Goal: Task Accomplishment & Management: Complete application form

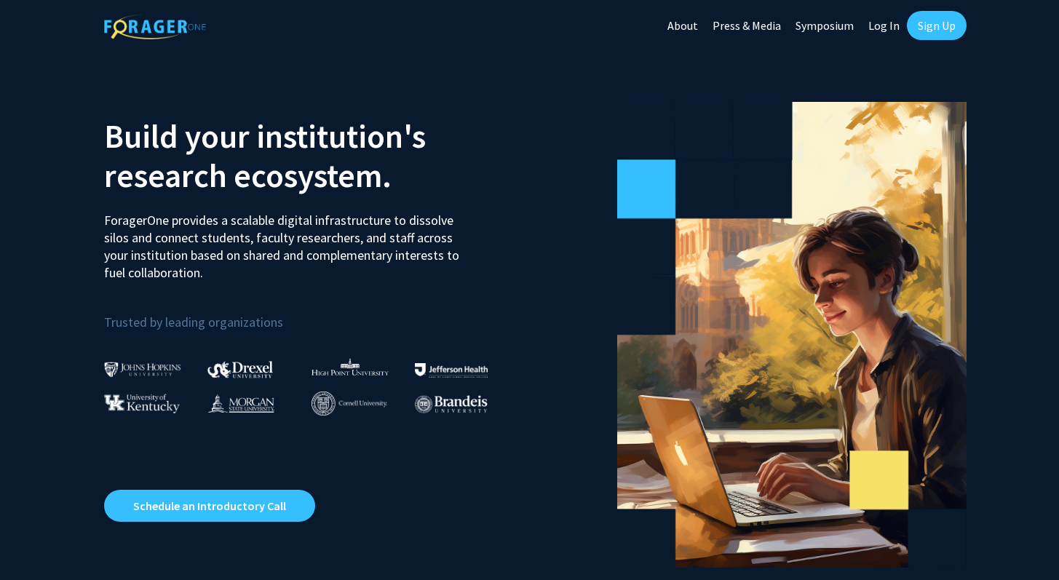
click at [885, 30] on link "Log In" at bounding box center [884, 25] width 46 height 51
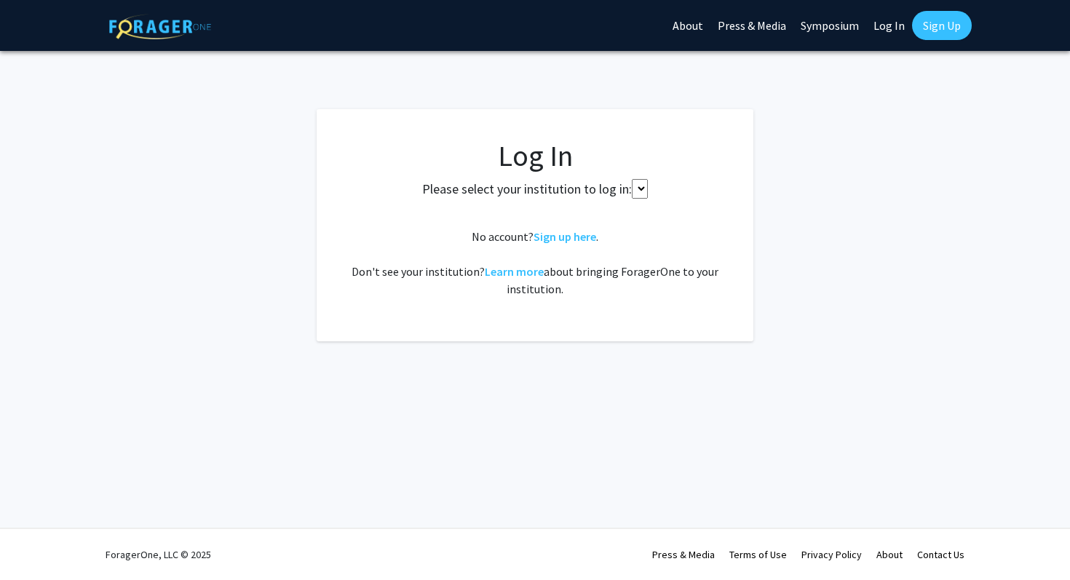
select select
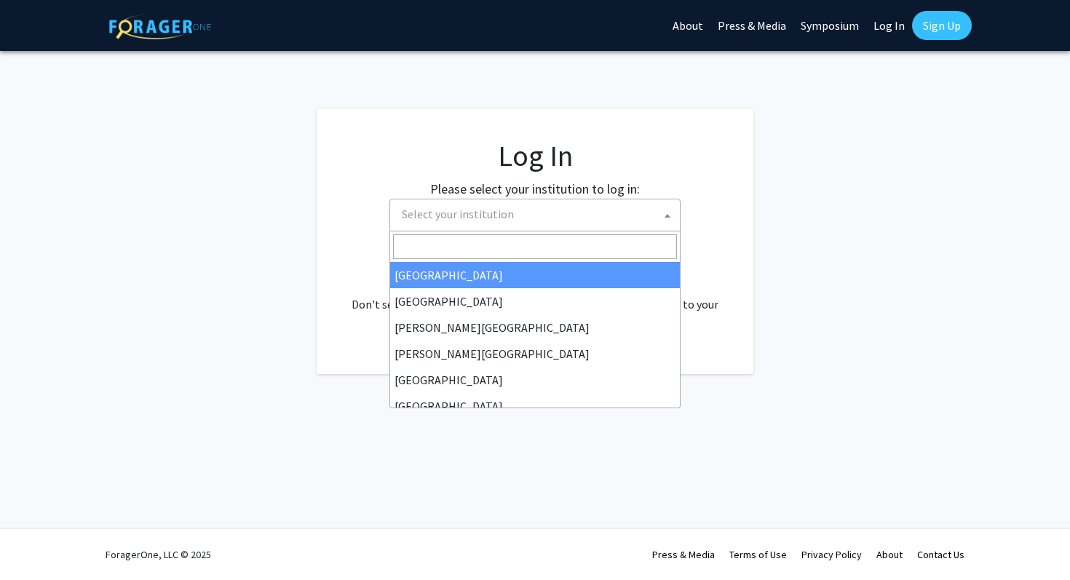
click at [526, 214] on span "Select your institution" at bounding box center [538, 214] width 284 height 30
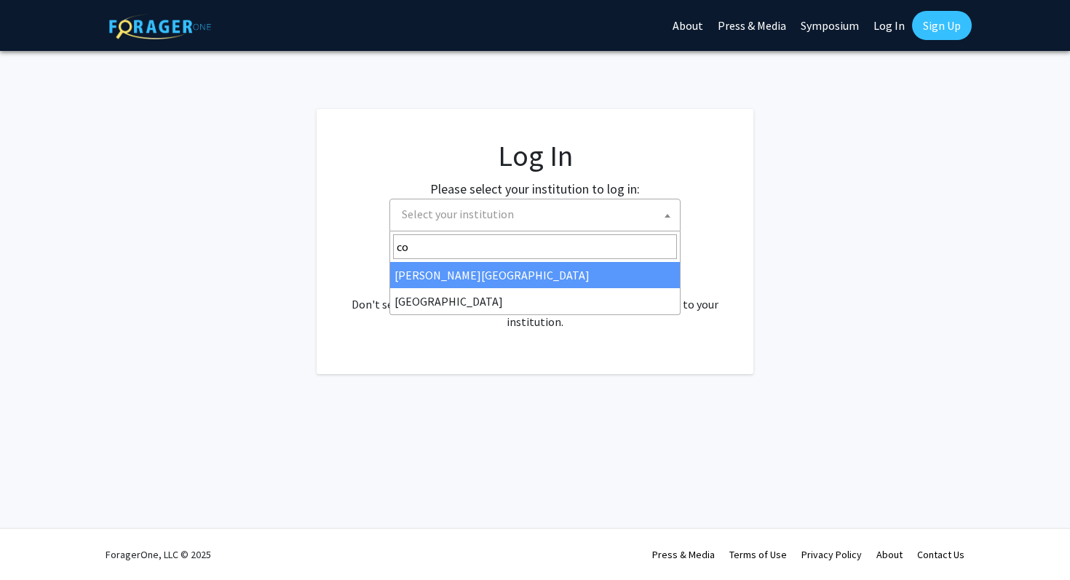
type input "c"
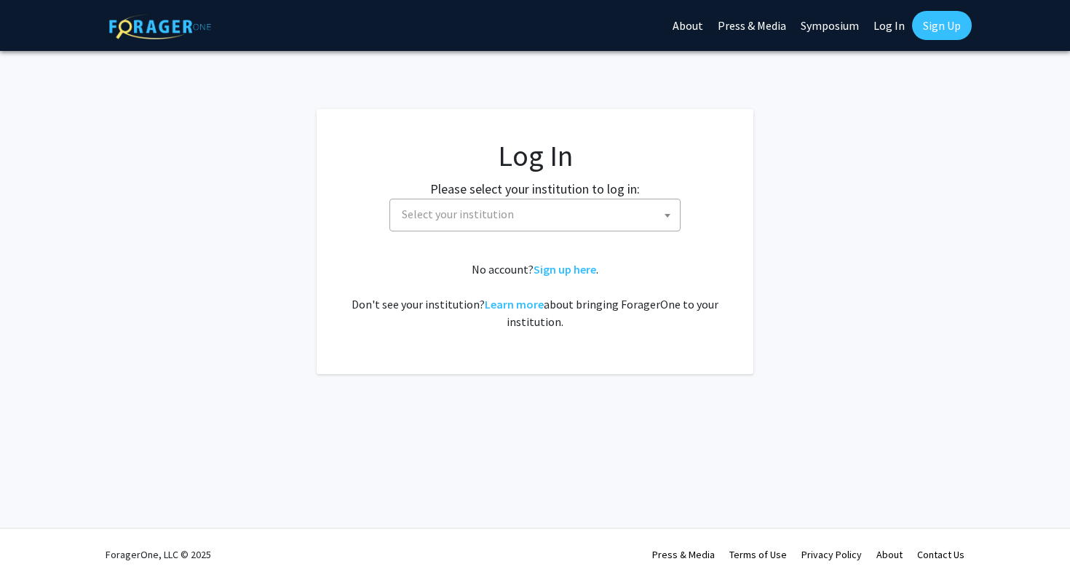
click at [751, 327] on fg-card "Log In Please select your institution to log in: Baylor University Brandeis Uni…" at bounding box center [535, 241] width 437 height 265
click at [532, 301] on link "Learn more" at bounding box center [514, 304] width 59 height 15
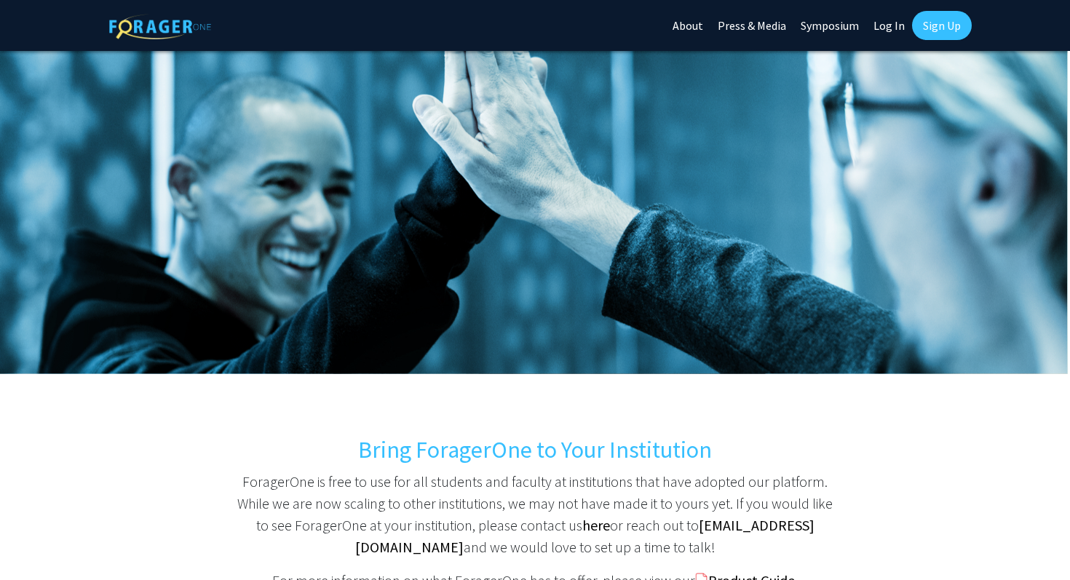
select select
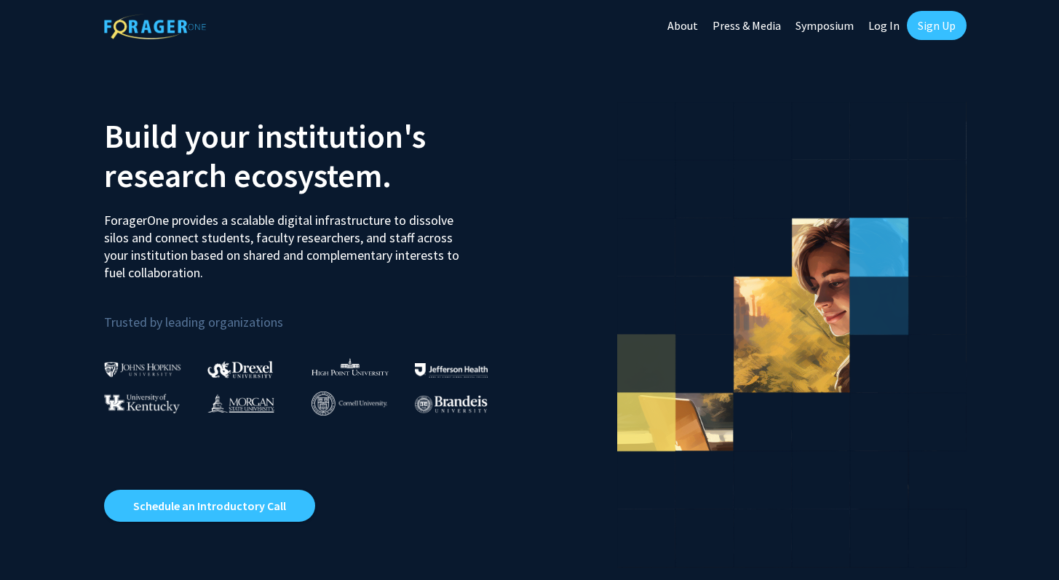
click at [338, 419] on div "Build your institution's research ecosystem. ForagerOne provides a scalable dig…" at bounding box center [311, 327] width 437 height 481
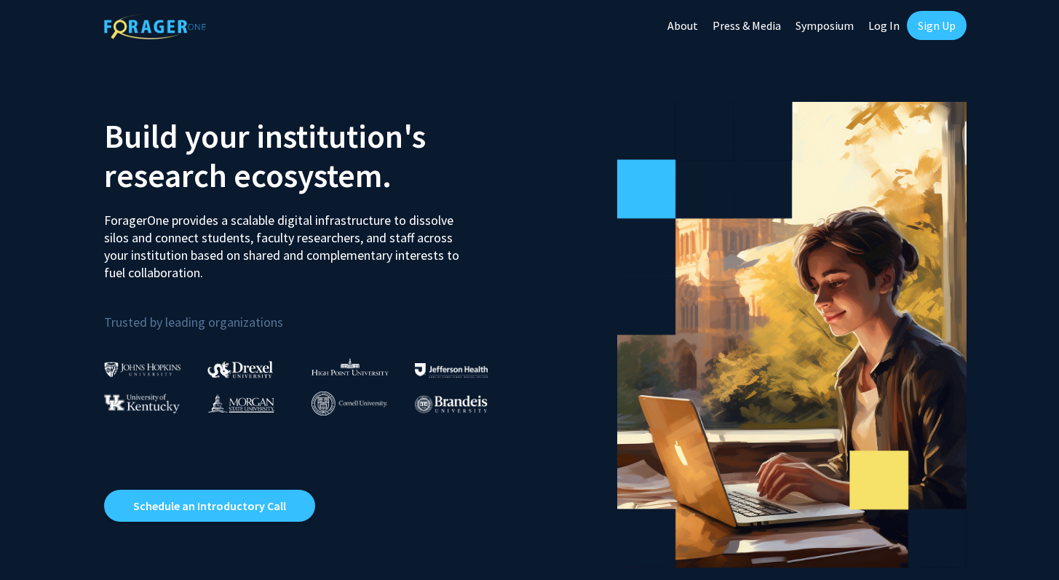
click at [893, 25] on link "Log In" at bounding box center [884, 25] width 46 height 51
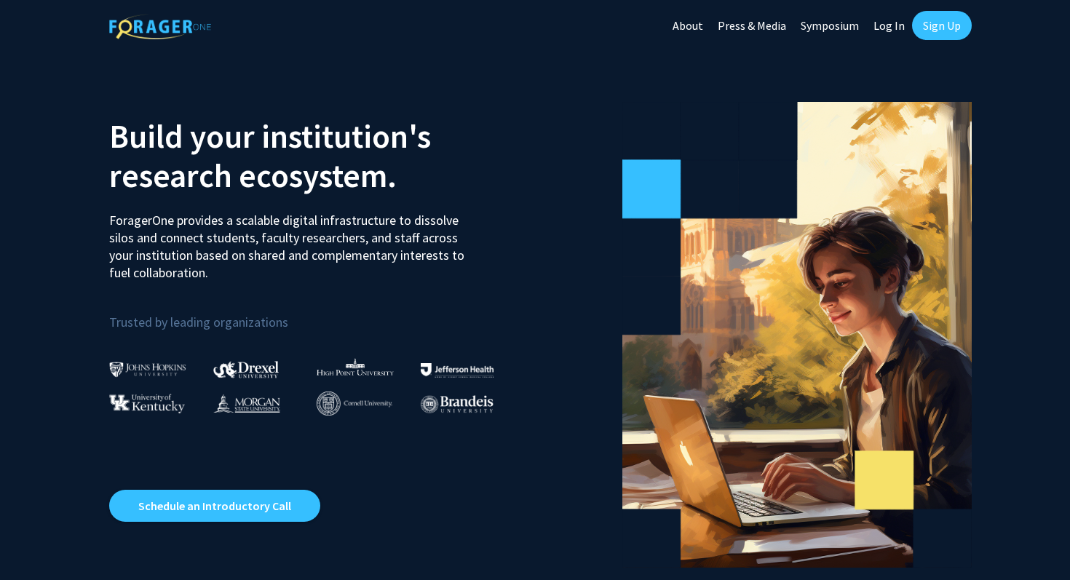
select select
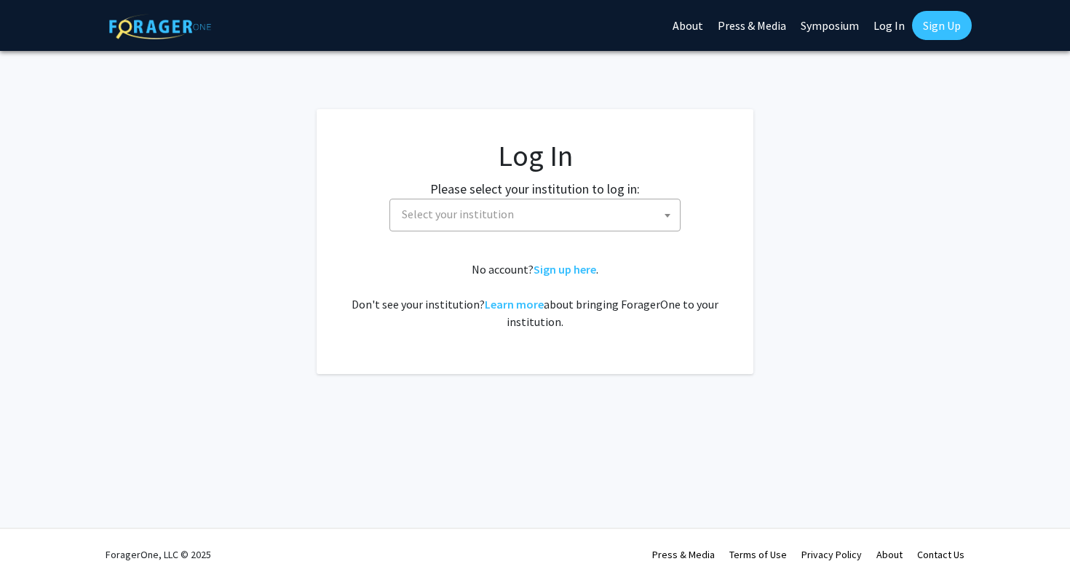
click at [542, 224] on span "Select your institution" at bounding box center [538, 214] width 284 height 30
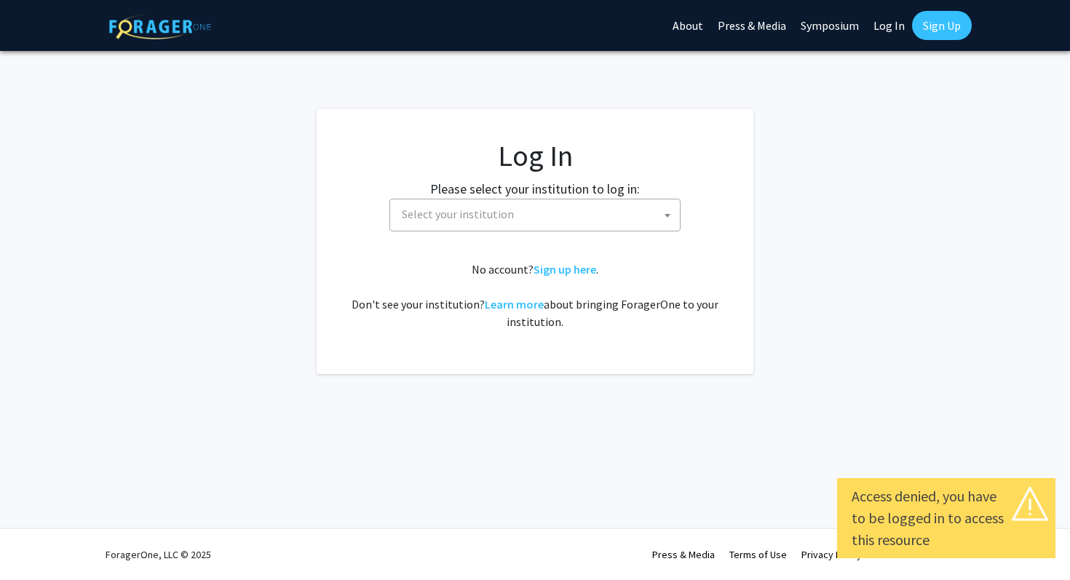
select select
click at [473, 229] on span "Select your institution" at bounding box center [535, 215] width 291 height 33
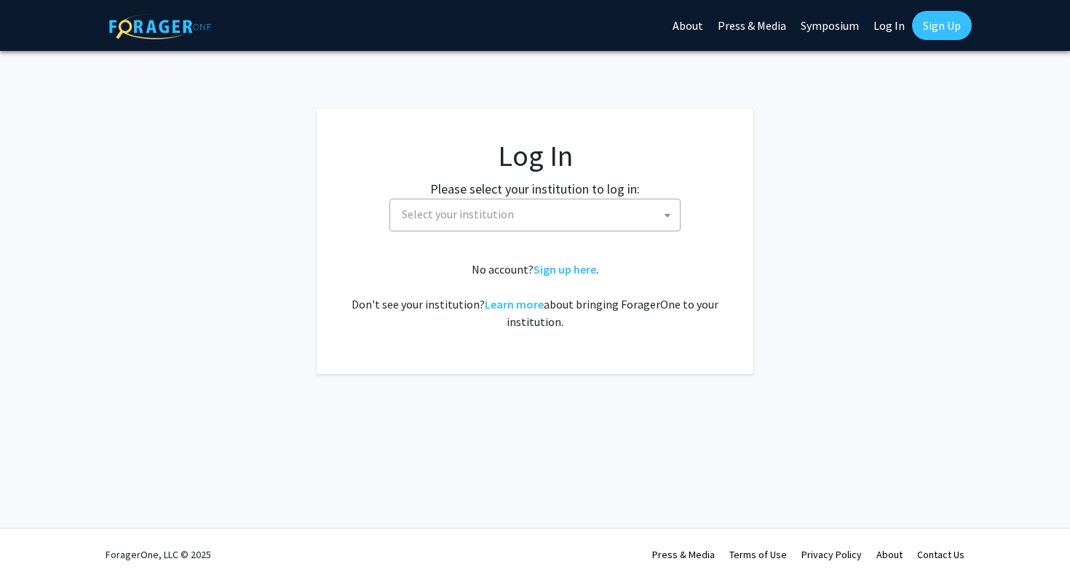
click at [676, 447] on div "Skip navigation About Press & Media Symposium Log In Sign Up Complete your prof…" at bounding box center [535, 290] width 1070 height 580
click at [687, 24] on link "About" at bounding box center [687, 25] width 45 height 51
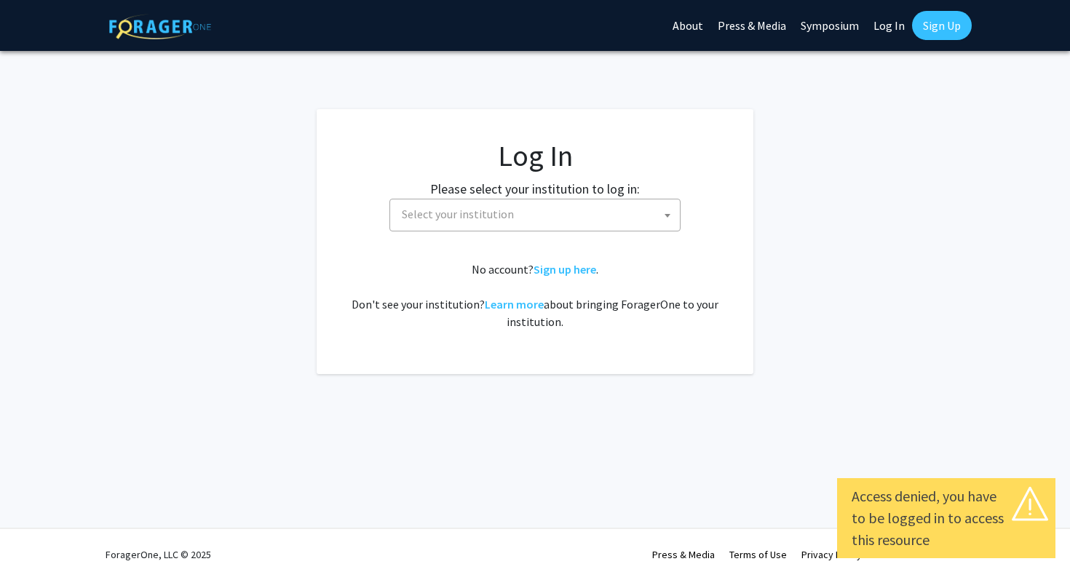
select select
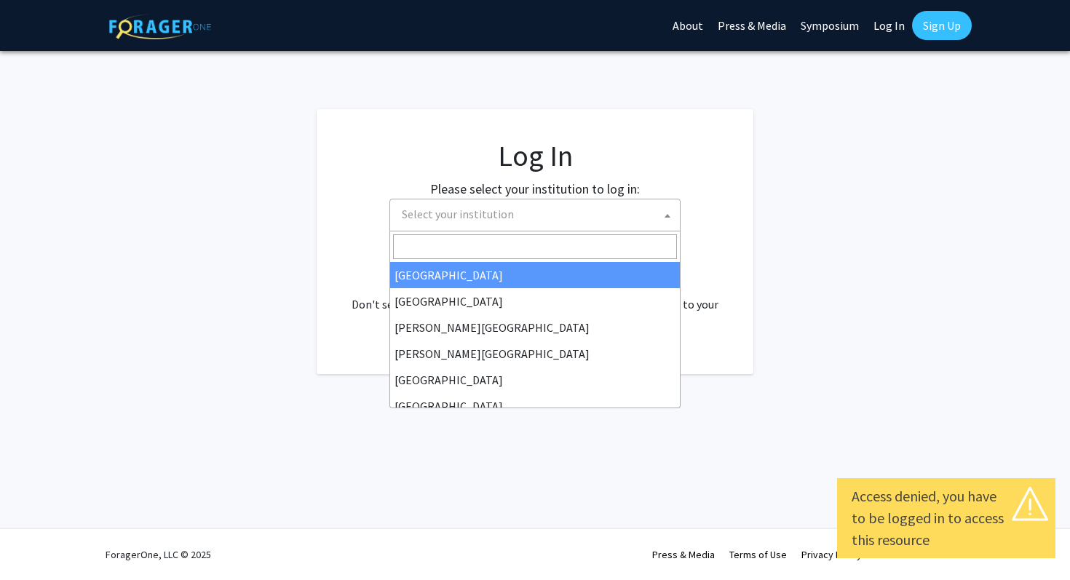
click at [574, 216] on span "Select your institution" at bounding box center [538, 214] width 284 height 30
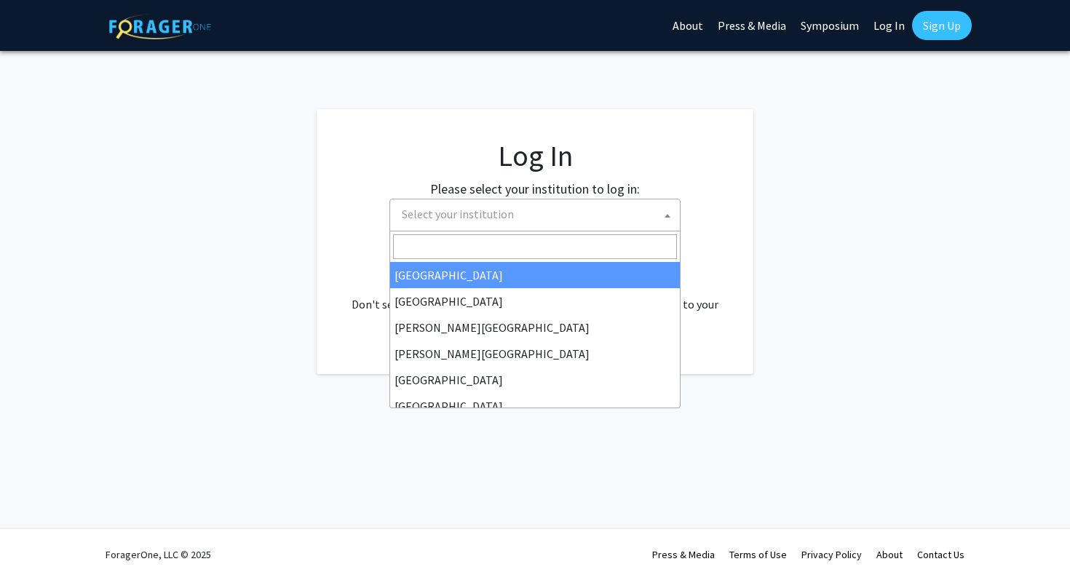
click at [574, 218] on span "Select your institution" at bounding box center [538, 214] width 284 height 30
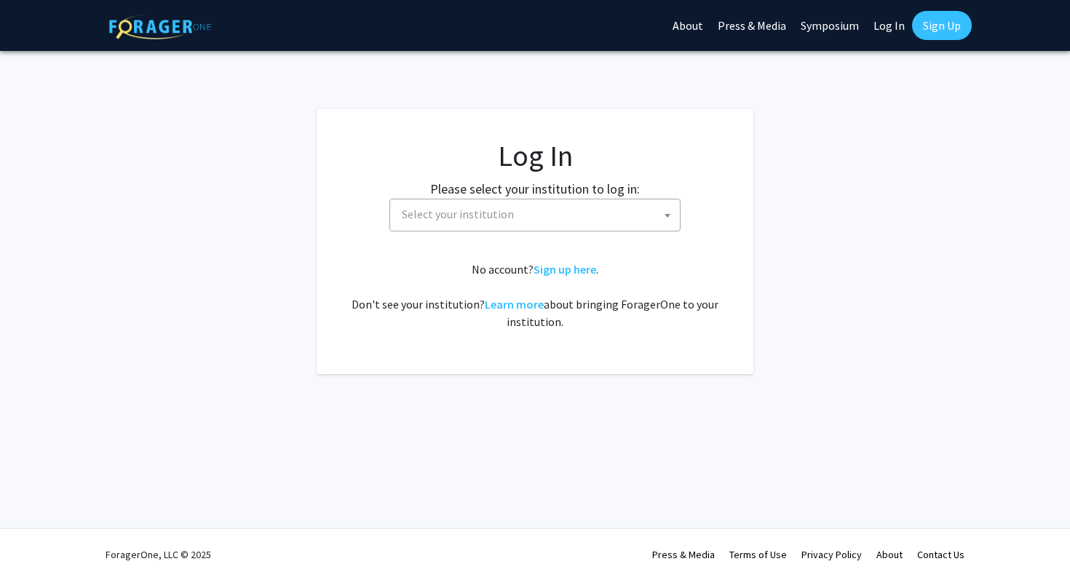
click at [574, 218] on span "Select your institution" at bounding box center [538, 214] width 284 height 30
click at [572, 266] on link "Sign up here" at bounding box center [565, 269] width 63 height 15
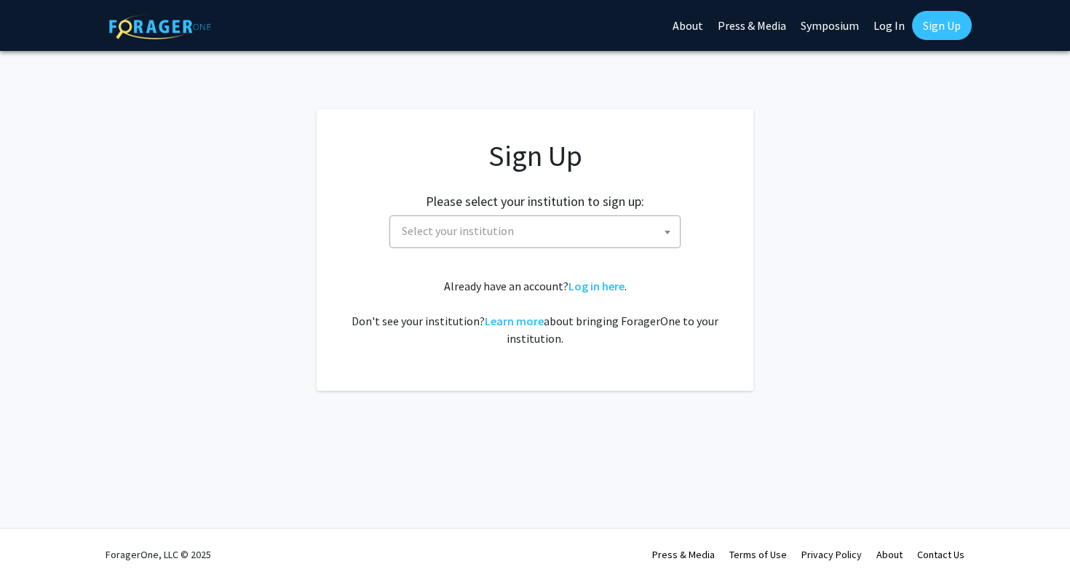
click at [559, 238] on span "Select your institution" at bounding box center [538, 231] width 284 height 30
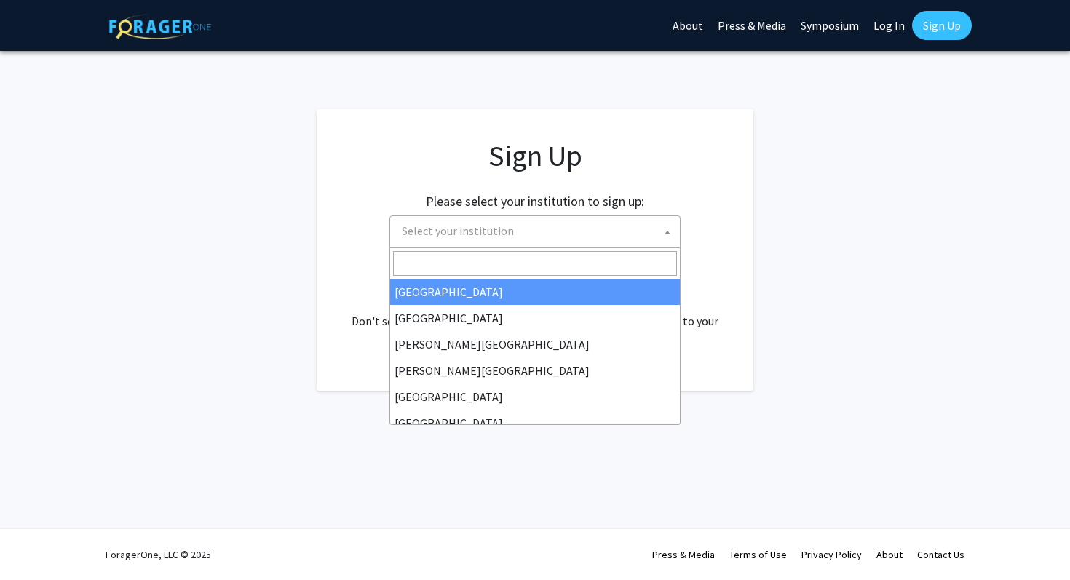
type input "o"
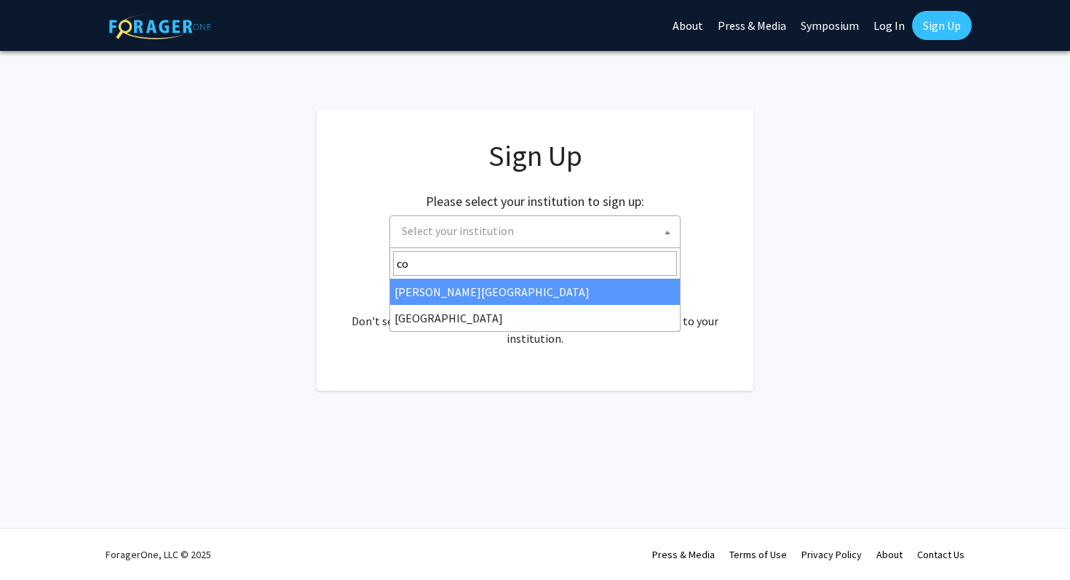
type input "c"
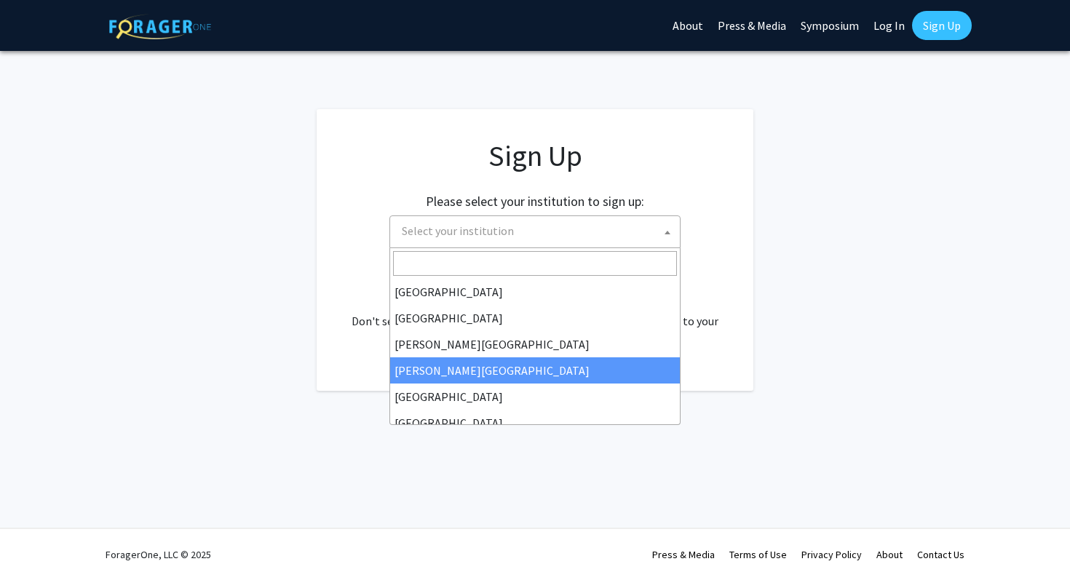
click at [334, 444] on div "Skip navigation About Press & Media Symposium Log In Sign Up Complete your prof…" at bounding box center [535, 290] width 1070 height 580
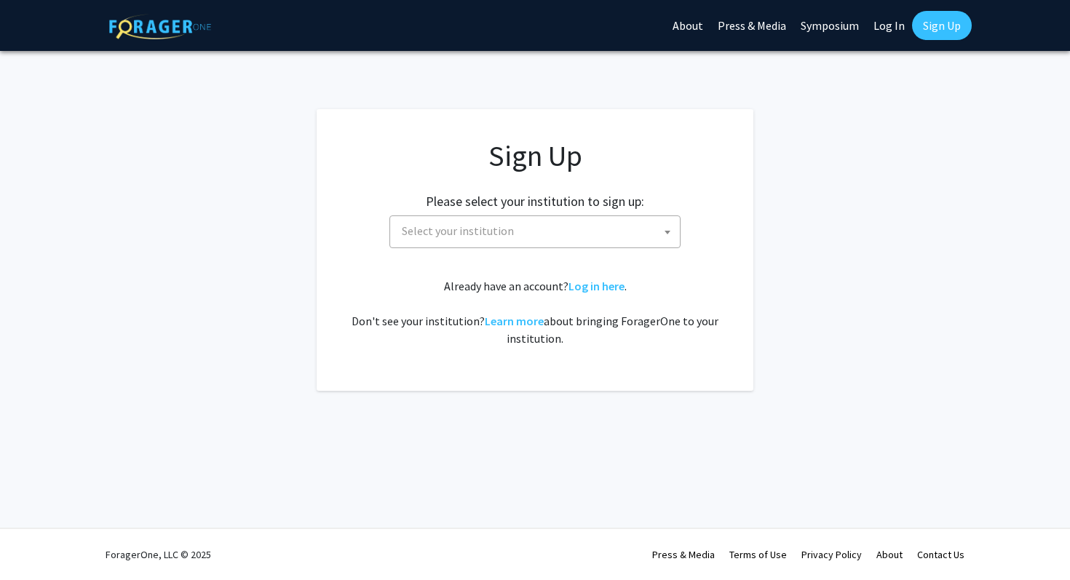
click at [705, 31] on link "About" at bounding box center [687, 25] width 45 height 51
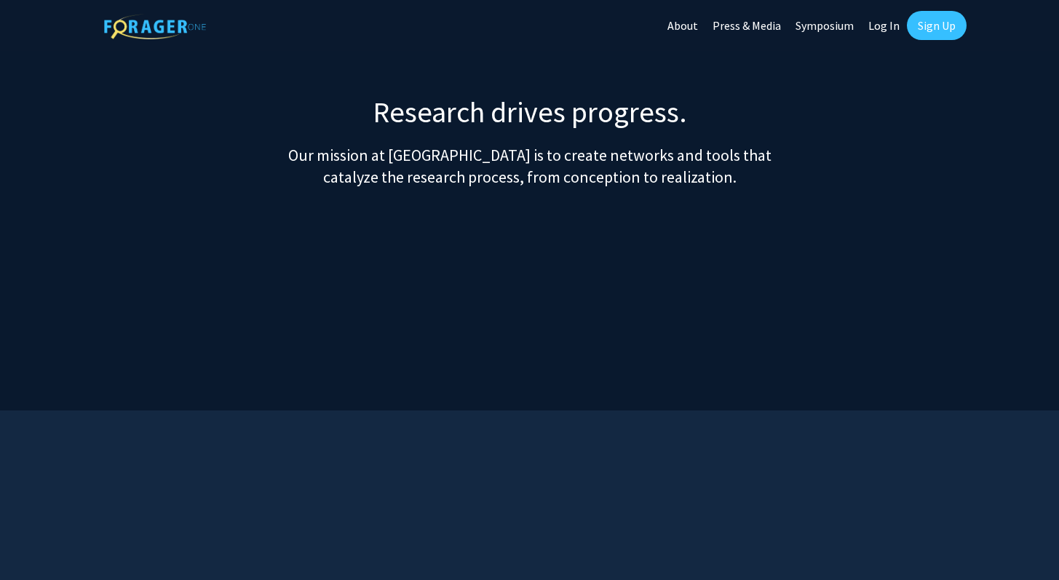
click at [693, 35] on link "About" at bounding box center [682, 25] width 45 height 51
click at [756, 29] on link "Press & Media" at bounding box center [746, 25] width 83 height 51
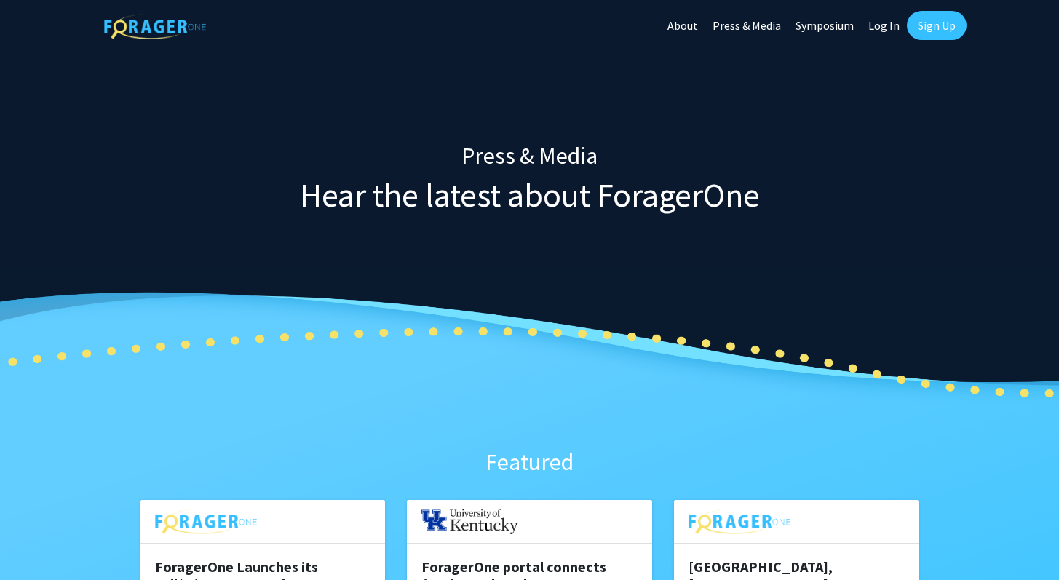
click at [831, 25] on link "Symposium" at bounding box center [824, 25] width 73 height 51
click at [883, 24] on link "Log In" at bounding box center [884, 25] width 46 height 51
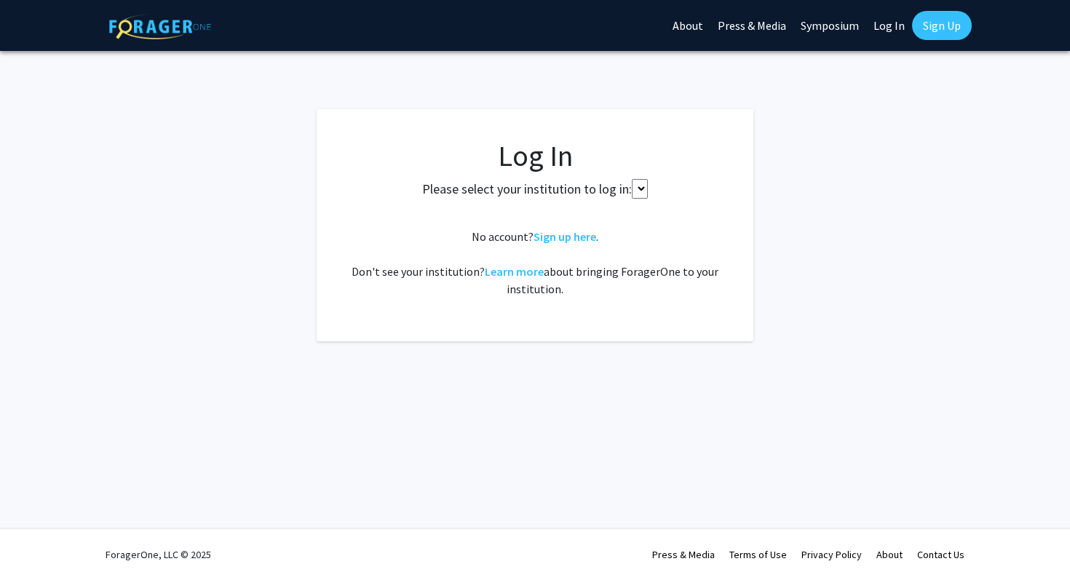
select select
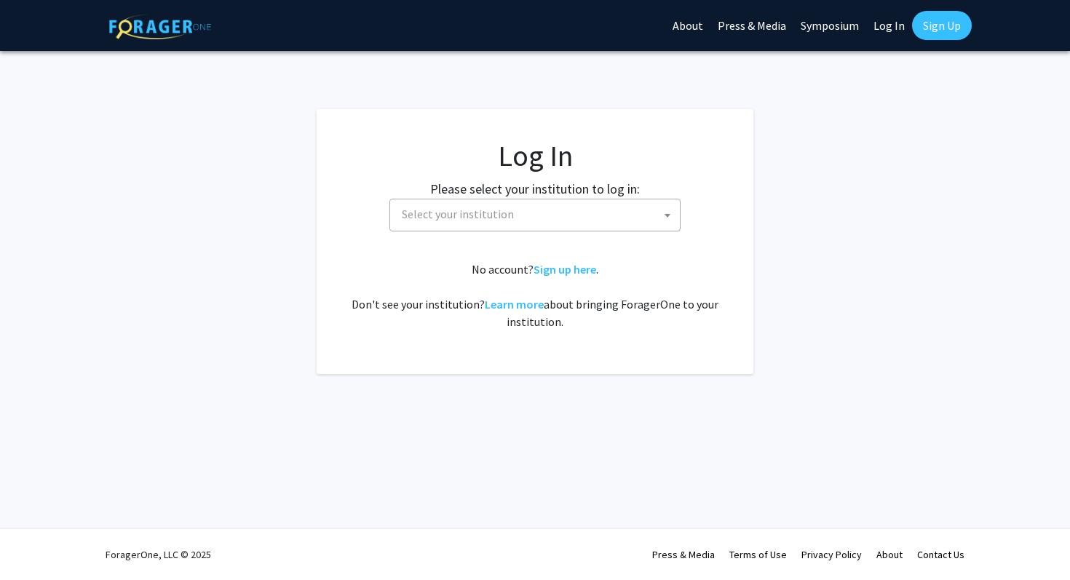
click at [925, 29] on link "Sign Up" at bounding box center [942, 25] width 60 height 29
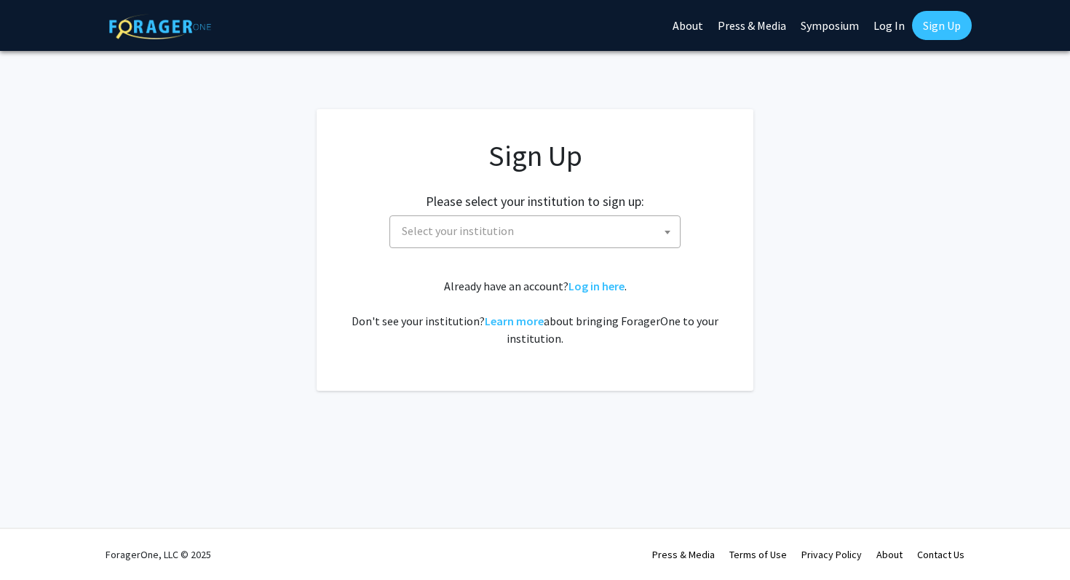
click at [901, 27] on link "Log In" at bounding box center [889, 25] width 46 height 51
select select
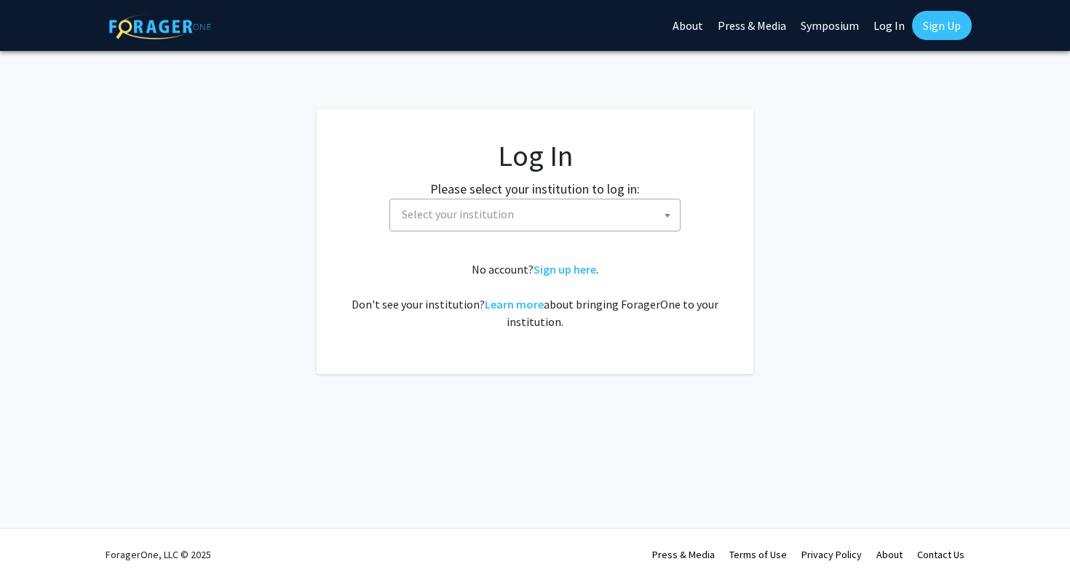
click at [934, 31] on link "Sign Up" at bounding box center [942, 25] width 60 height 29
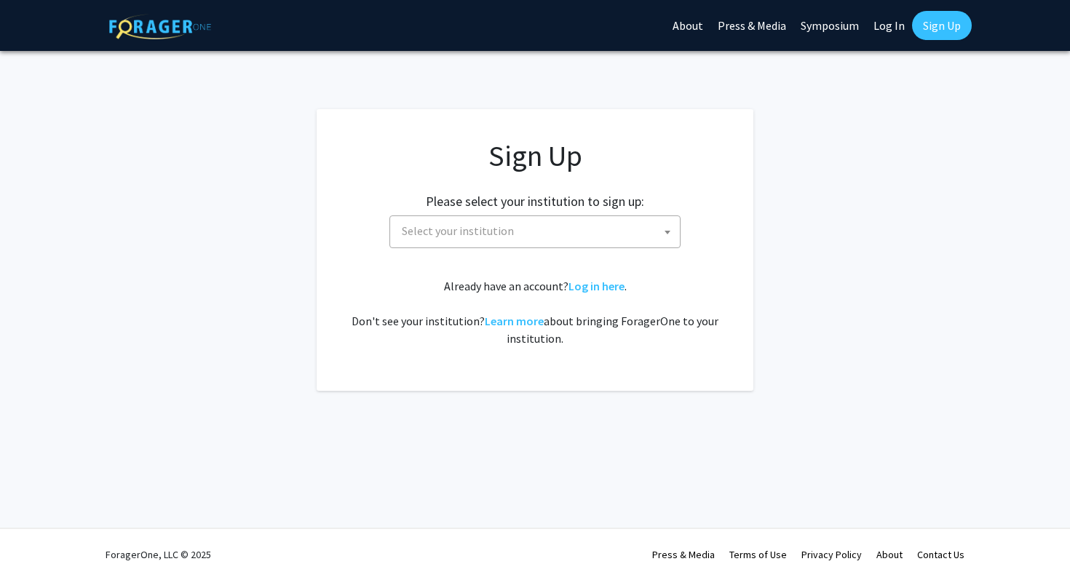
click at [901, 27] on link "Log In" at bounding box center [889, 25] width 46 height 51
select select
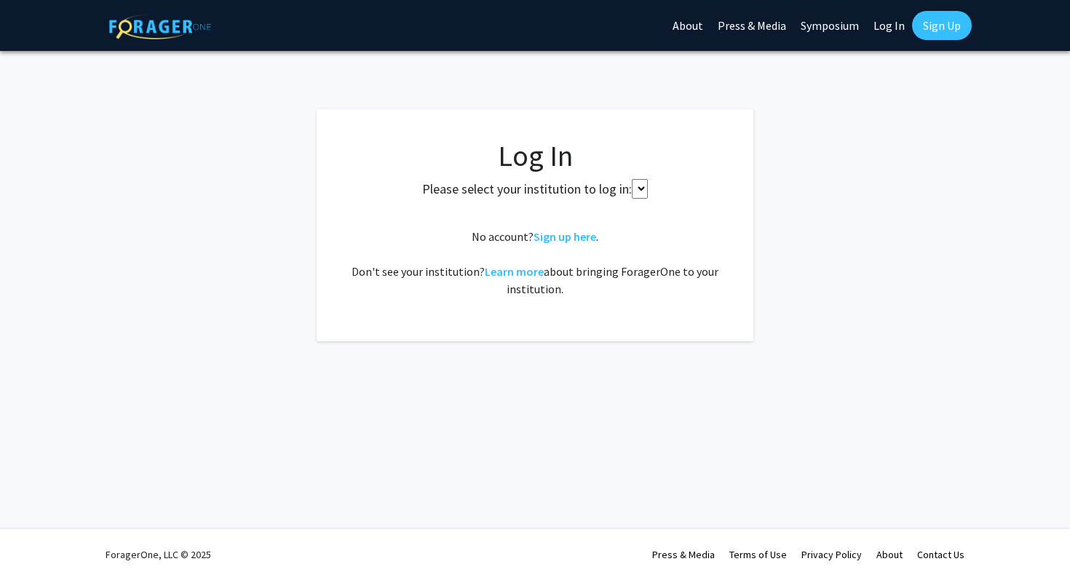
select select
